Goal: Task Accomplishment & Management: Complete application form

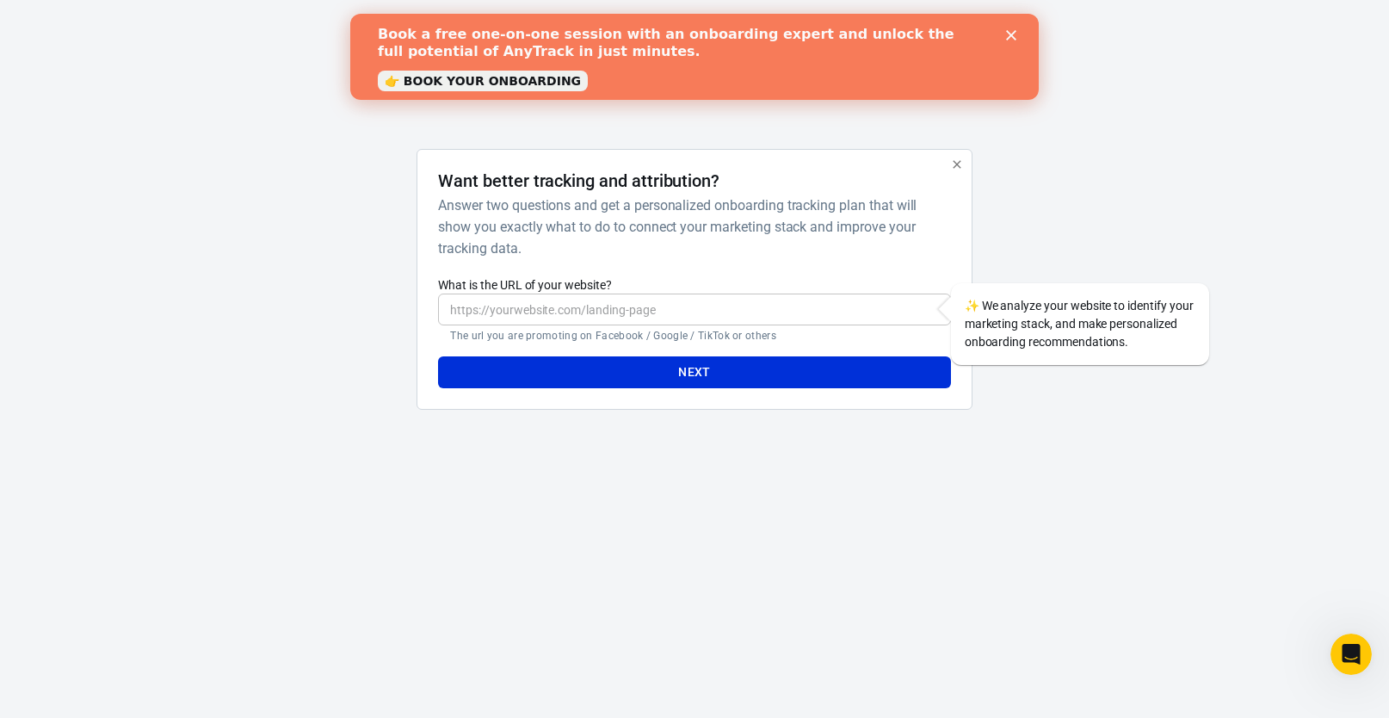
click at [978, 428] on div "AnyTrack Want better tracking and attribution? Answer two questions and get a p…" at bounding box center [694, 229] width 860 height 459
click at [1006, 43] on div "Book a free one-on-one session with an onboarding expert and unlock the full po…" at bounding box center [694, 57] width 633 height 72
click at [1011, 35] on polygon "Close" at bounding box center [1011, 35] width 10 height 10
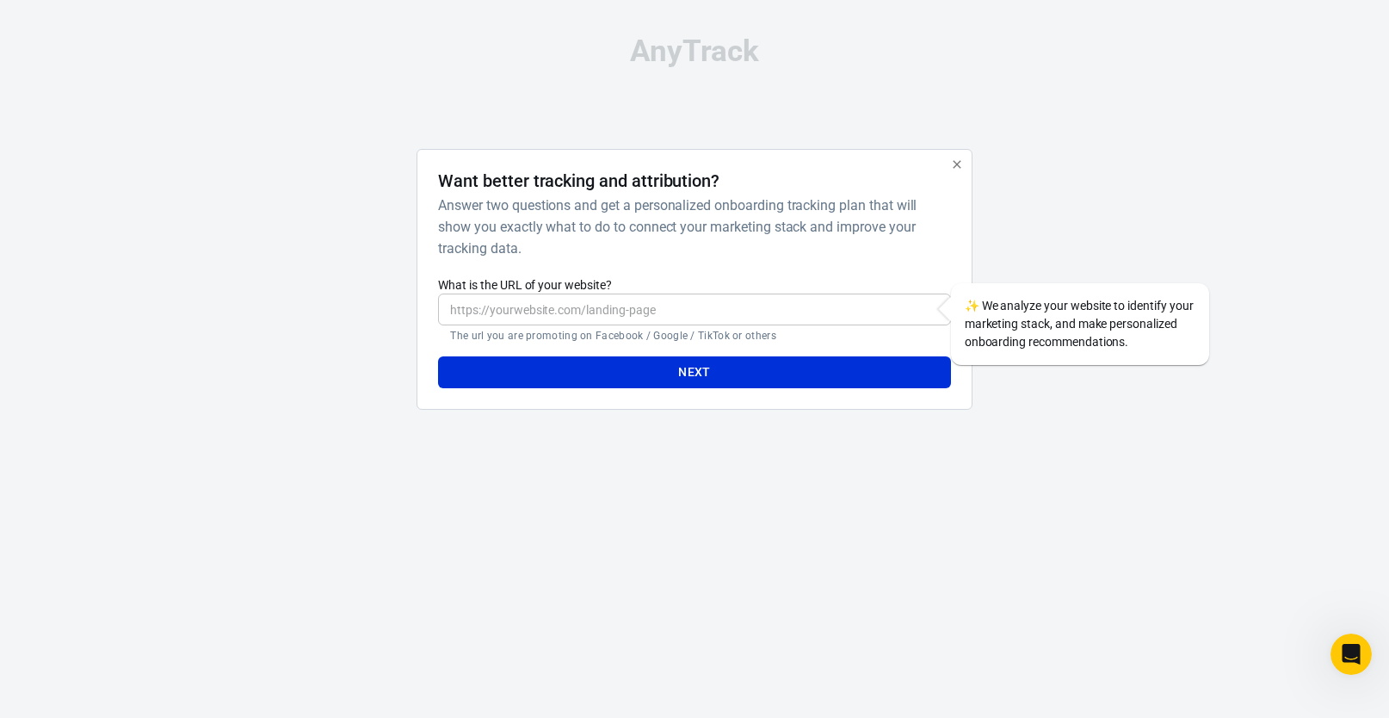
click at [804, 299] on input "What is the URL of your website?" at bounding box center [694, 309] width 512 height 32
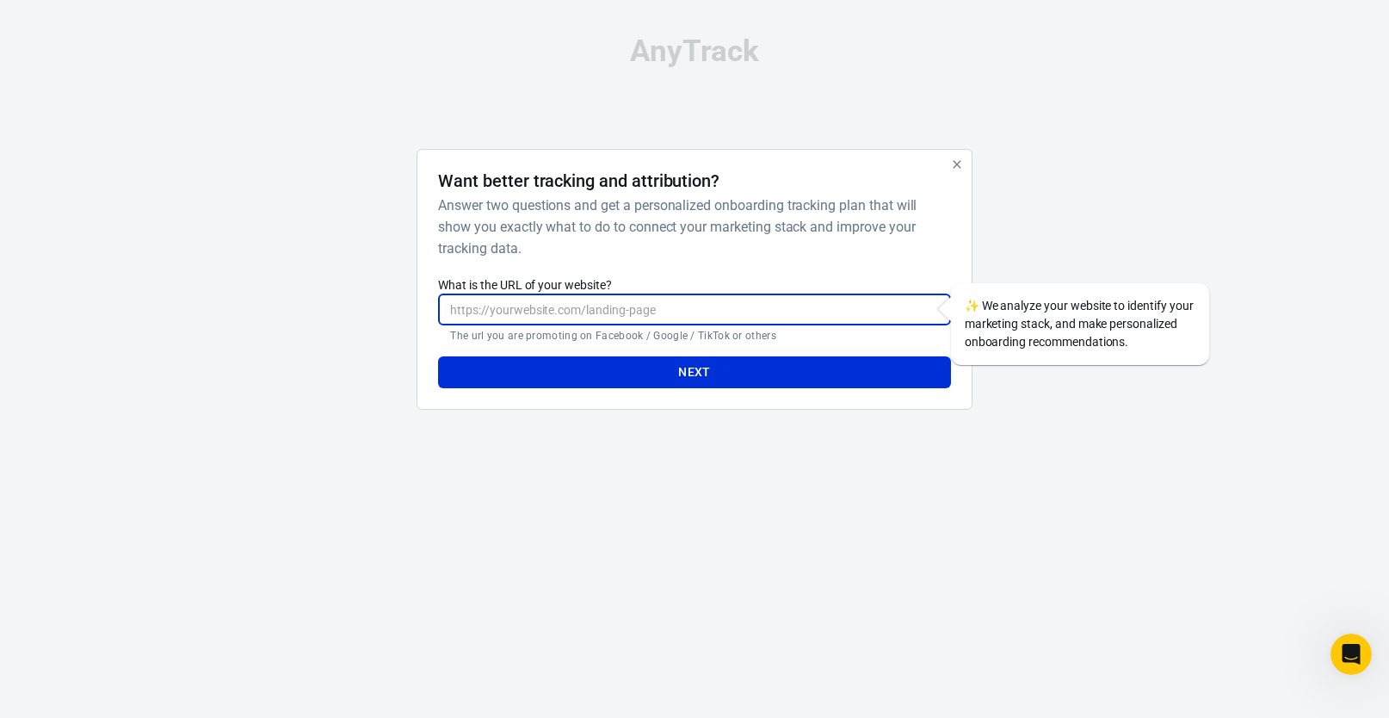
click at [841, 236] on h6 "Answer two questions and get a personalized onboarding tracking plan that will …" at bounding box center [690, 226] width 505 height 65
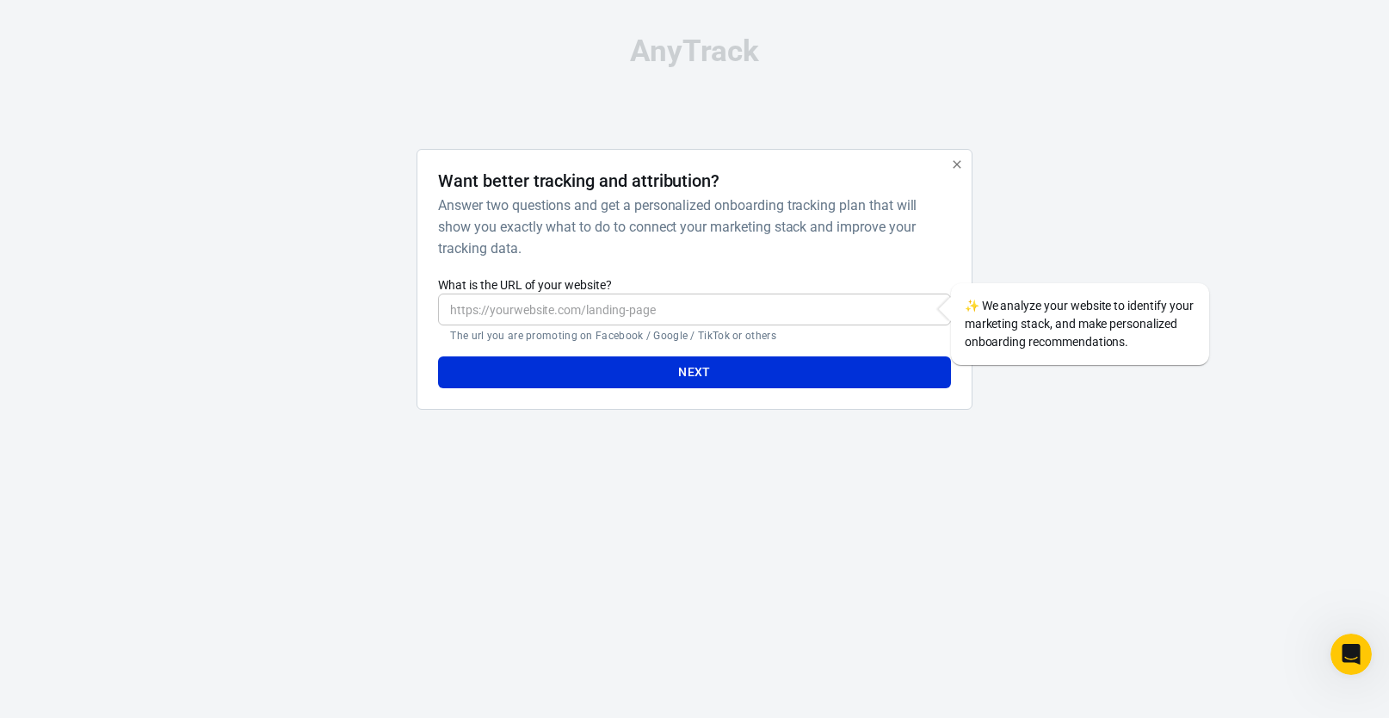
click at [671, 305] on input "What is the URL of your website?" at bounding box center [694, 309] width 512 height 32
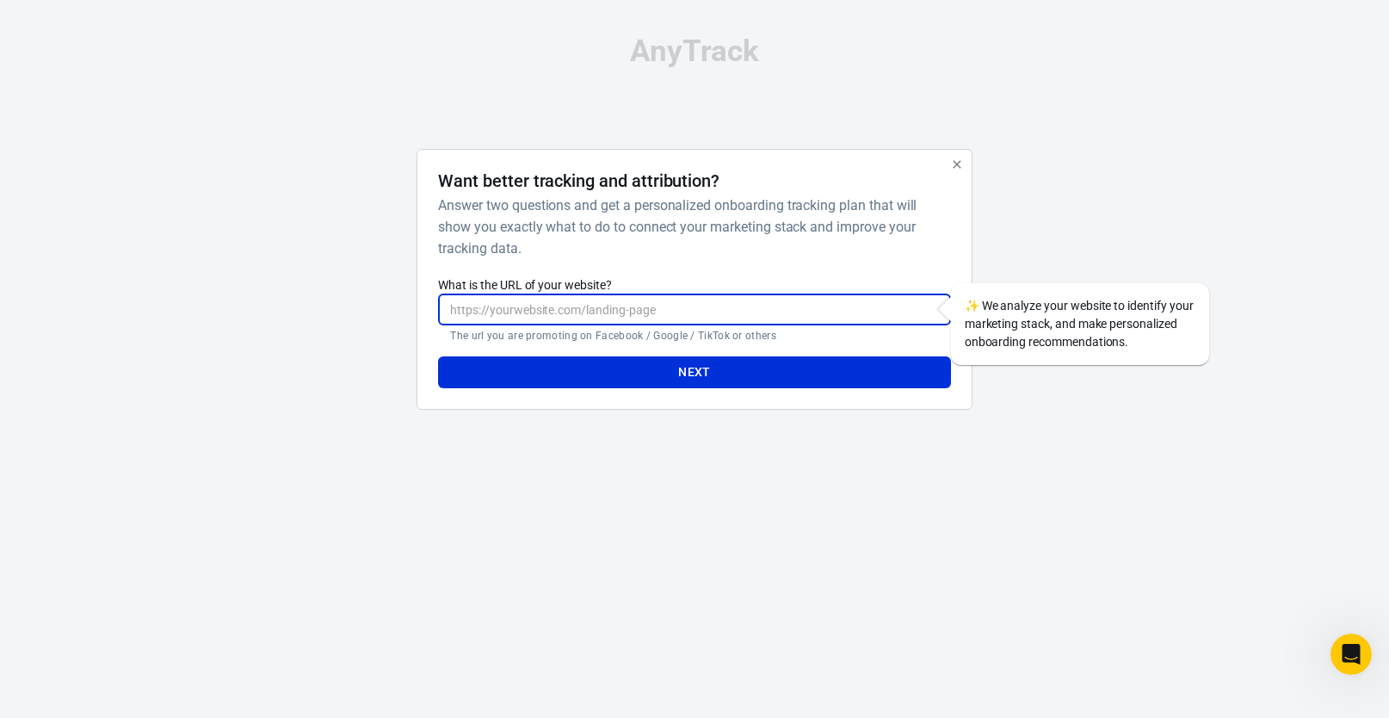
paste input "[URL][DOMAIN_NAME]"
type input "[URL][DOMAIN_NAME]"
click at [706, 256] on h6 "Answer two questions and get a personalized onboarding tracking plan that will …" at bounding box center [690, 226] width 505 height 65
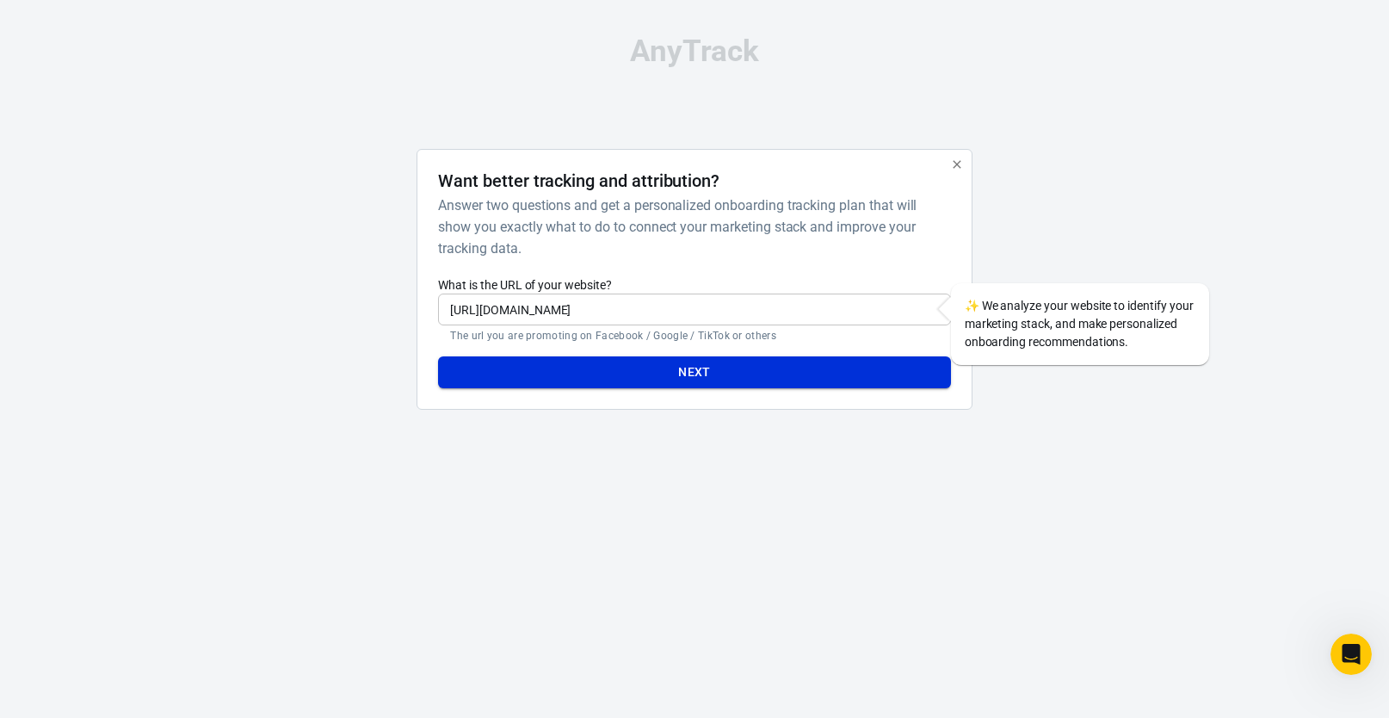
click at [707, 367] on button "Next" at bounding box center [694, 372] width 512 height 32
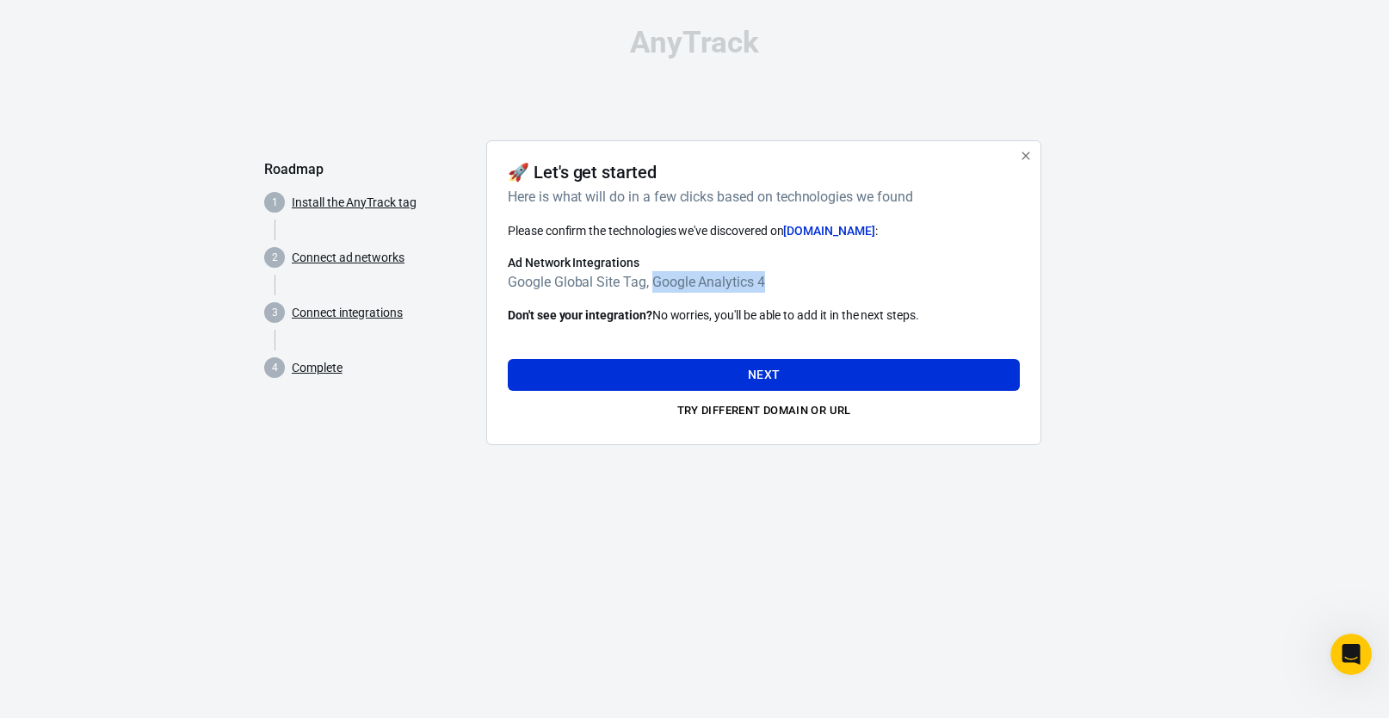
drag, startPoint x: 650, startPoint y: 282, endPoint x: 798, endPoint y: 279, distance: 147.2
click at [798, 279] on h6 "Google Global Site Tag, Google Analytics 4" at bounding box center [764, 282] width 512 height 22
drag, startPoint x: 788, startPoint y: 279, endPoint x: 504, endPoint y: 267, distance: 284.2
click at [504, 267] on div "🚀 Let's get started Here is what will do in a few clicks based on technologies …" at bounding box center [763, 292] width 555 height 305
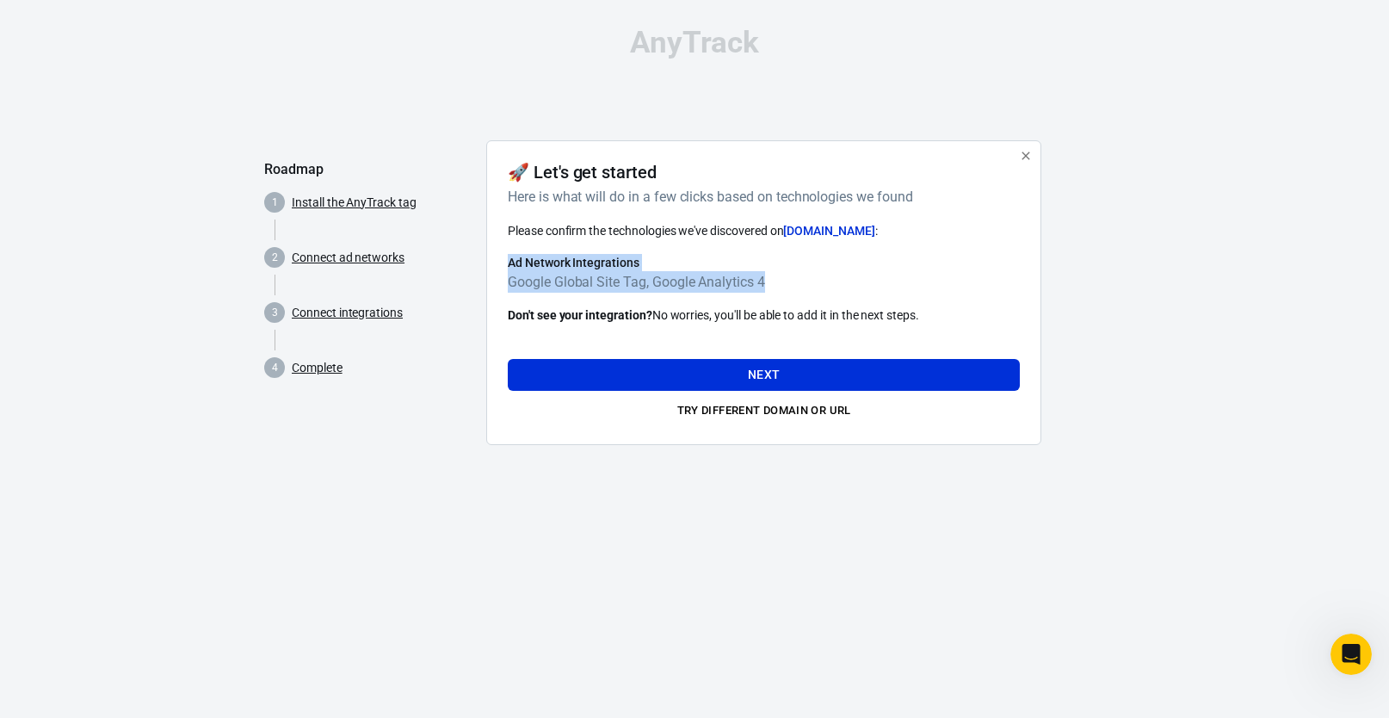
drag, startPoint x: 504, startPoint y: 267, endPoint x: 777, endPoint y: 284, distance: 273.3
click at [777, 284] on div "🚀 Let's get started Here is what will do in a few clicks based on technologies …" at bounding box center [763, 292] width 555 height 305
click at [777, 284] on h6 "Google Global Site Tag, Google Analytics 4" at bounding box center [764, 282] width 512 height 22
drag, startPoint x: 789, startPoint y: 280, endPoint x: 513, endPoint y: 268, distance: 276.4
click at [513, 268] on div "Ad Network Integrations Google Global Site Tag, Google Analytics 4" at bounding box center [764, 273] width 512 height 39
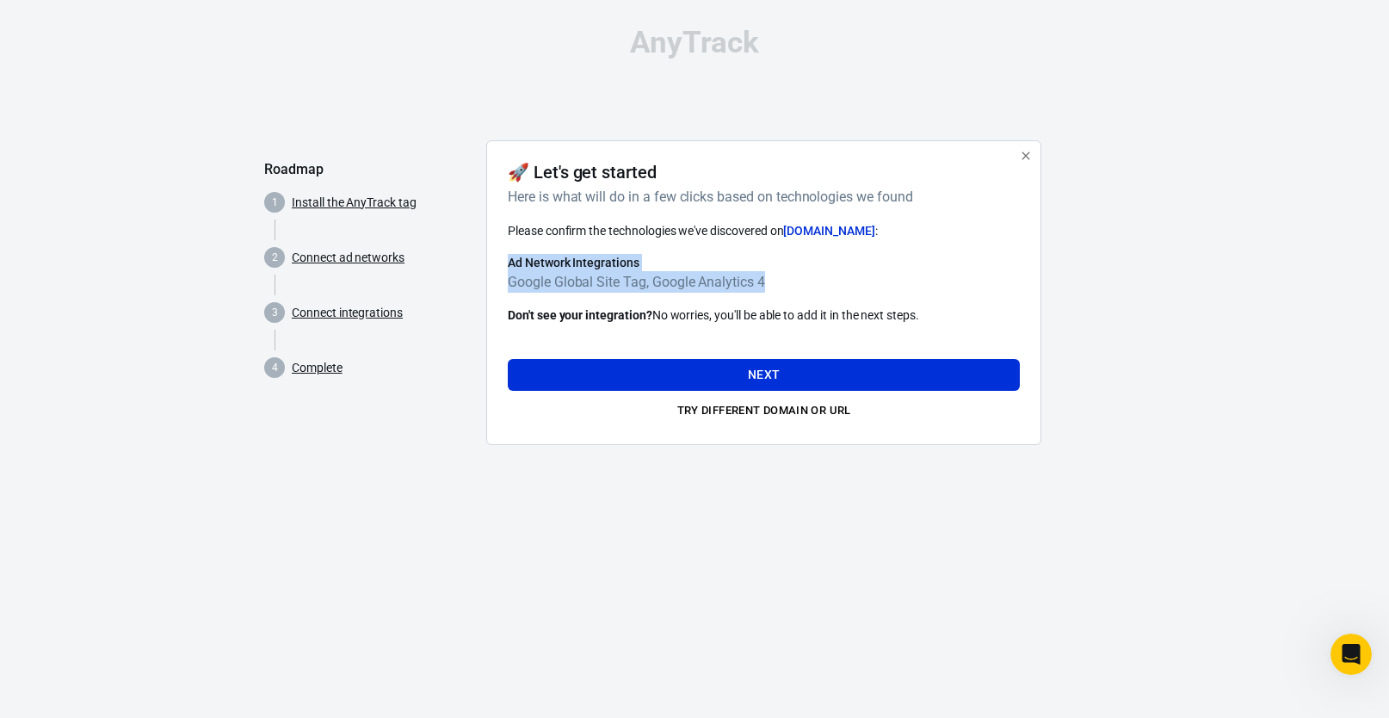
drag, startPoint x: 510, startPoint y: 268, endPoint x: 807, endPoint y: 275, distance: 296.9
click at [807, 275] on div "Ad Network Integrations Google Global Site Tag, Google Analytics 4" at bounding box center [764, 273] width 512 height 39
click at [807, 275] on h6 "Google Global Site Tag, Google Analytics 4" at bounding box center [764, 282] width 512 height 22
drag, startPoint x: 576, startPoint y: 274, endPoint x: 512, endPoint y: 267, distance: 64.1
click at [512, 267] on div "Ad Network Integrations Google Global Site Tag, Google Analytics 4" at bounding box center [764, 273] width 512 height 39
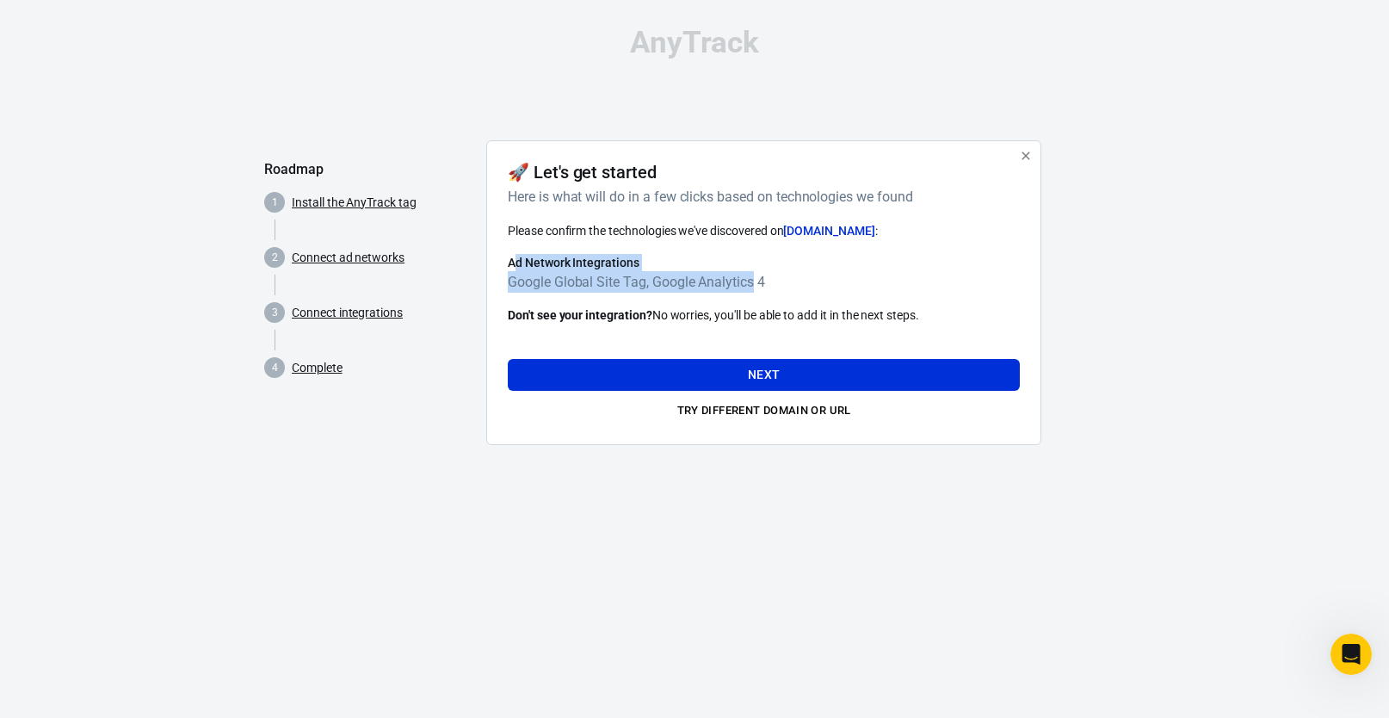
drag, startPoint x: 512, startPoint y: 267, endPoint x: 774, endPoint y: 283, distance: 262.9
click at [774, 283] on div "Ad Network Integrations Google Global Site Tag, Google Analytics 4" at bounding box center [764, 273] width 512 height 39
click at [775, 283] on h6 "Google Global Site Tag, Google Analytics 4" at bounding box center [764, 282] width 512 height 22
click at [1096, 431] on div at bounding box center [1090, 299] width 70 height 318
click at [1120, 373] on div at bounding box center [1090, 299] width 70 height 318
